Goal: Transaction & Acquisition: Book appointment/travel/reservation

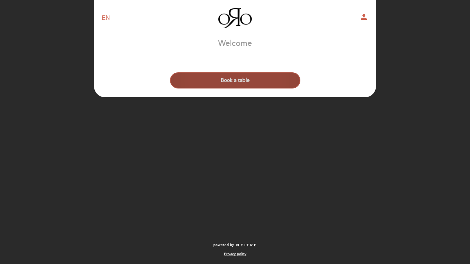
click at [226, 80] on button "Book a table" at bounding box center [235, 80] width 130 height 16
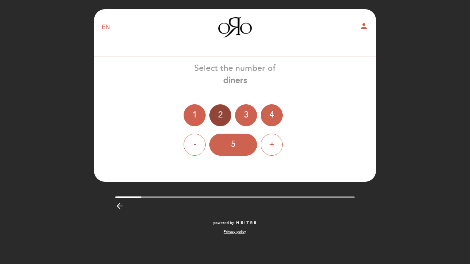
click at [218, 122] on div "2" at bounding box center [220, 115] width 22 height 22
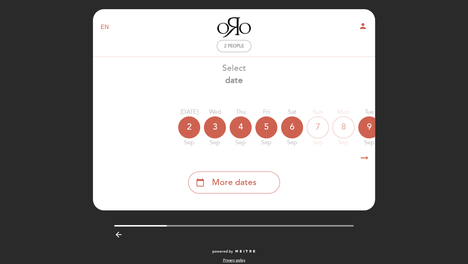
click at [363, 158] on icon "arrow_right_alt" at bounding box center [364, 158] width 11 height 16
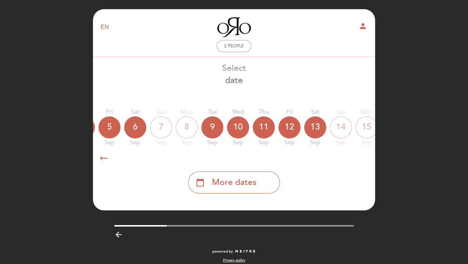
click at [363, 158] on icon "arrow_right_alt" at bounding box center [364, 158] width 11 height 16
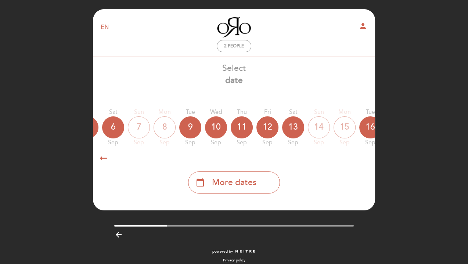
scroll to position [0, 214]
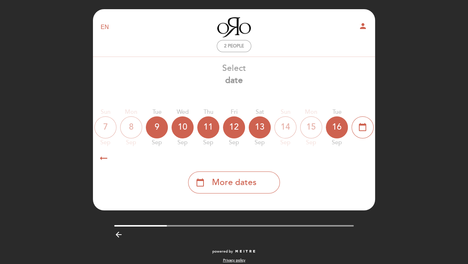
click at [363, 158] on icon "arrow_right_alt" at bounding box center [364, 158] width 11 height 16
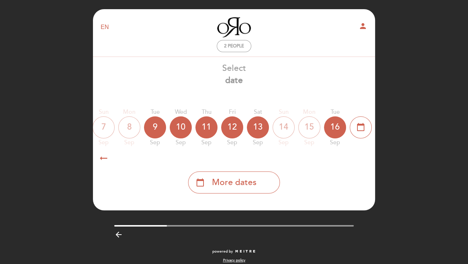
click at [363, 158] on icon "arrow_right_alt" at bounding box center [364, 158] width 11 height 16
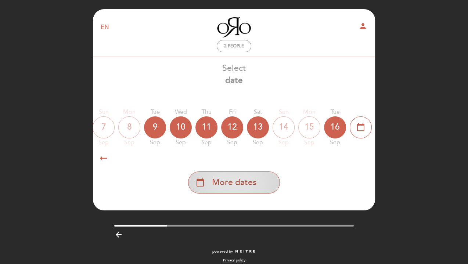
click at [255, 186] on span "More dates" at bounding box center [234, 183] width 44 height 12
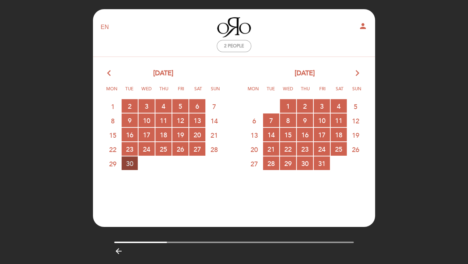
click at [129, 166] on span "30 RESERVATIONS AVAILABLE" at bounding box center [130, 164] width 16 height 14
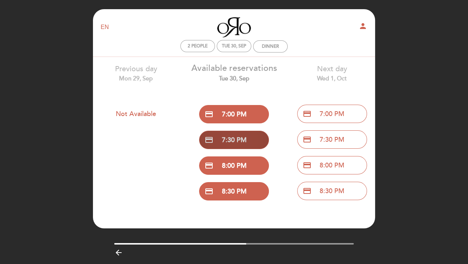
click at [229, 140] on button "credit_card 7:30 PM" at bounding box center [234, 140] width 70 height 18
